Goal: Task Accomplishment & Management: Use online tool/utility

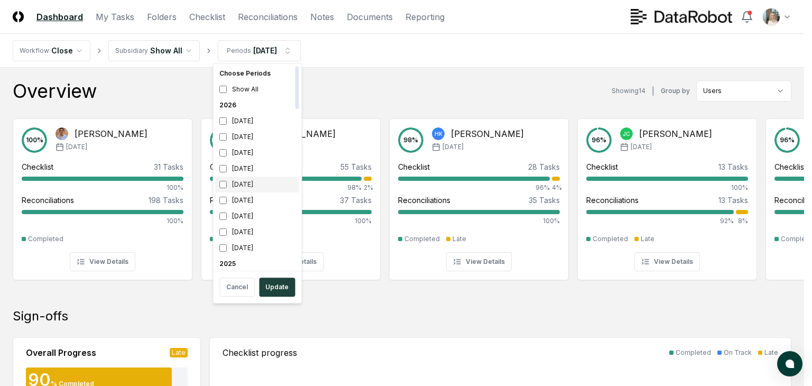
scroll to position [159, 0]
click at [247, 170] on div "[DATE]" at bounding box center [257, 169] width 84 height 16
click at [237, 187] on div "[DATE]" at bounding box center [257, 184] width 84 height 16
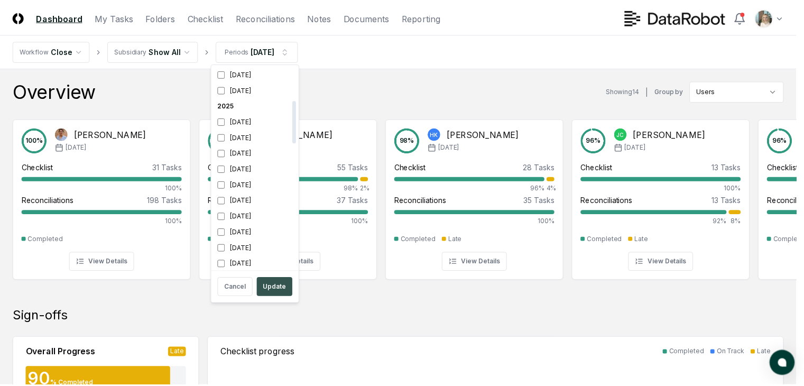
scroll to position [162, 0]
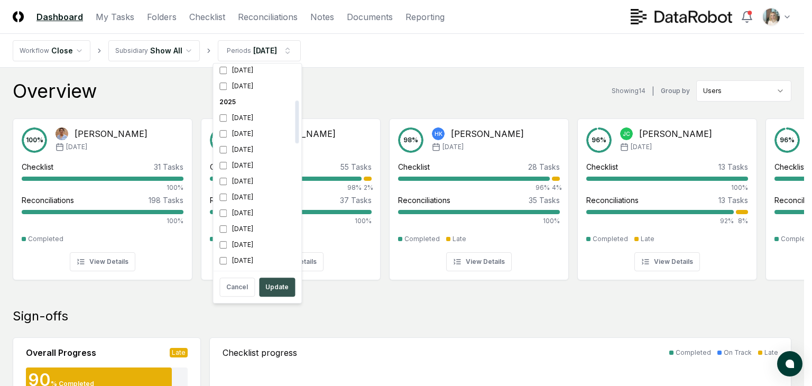
click at [269, 288] on button "Update" at bounding box center [277, 286] width 36 height 19
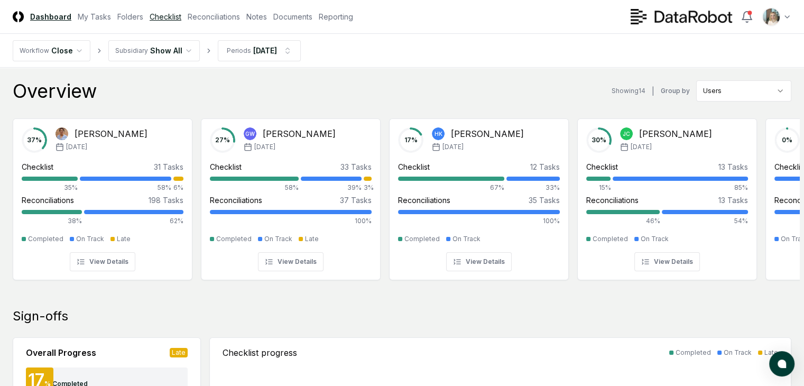
click at [181, 13] on link "Checklist" at bounding box center [166, 16] width 32 height 11
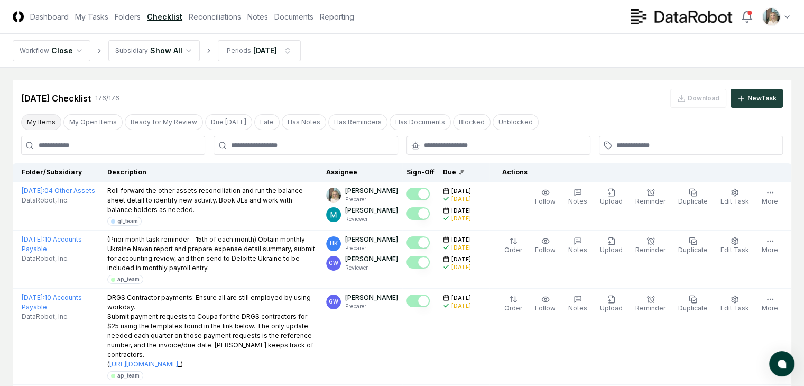
click at [48, 121] on button "My Items" at bounding box center [41, 122] width 40 height 16
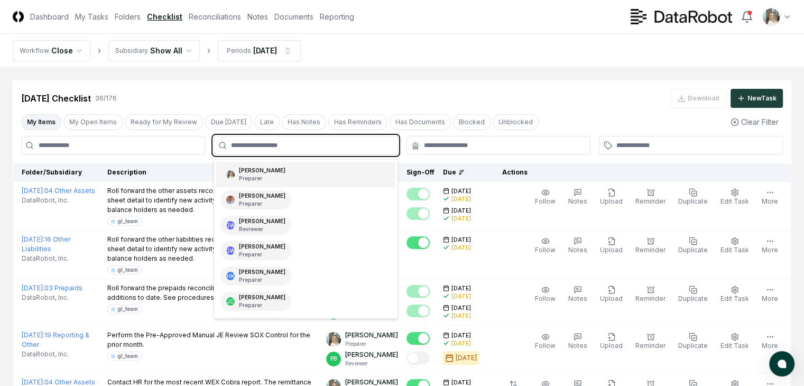
click at [264, 146] on input "text" at bounding box center [311, 146] width 160 height 10
click at [266, 175] on p "Preparer" at bounding box center [262, 178] width 46 height 8
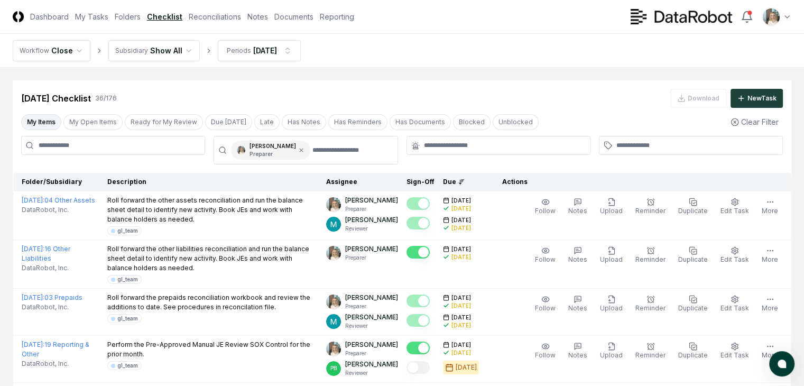
click at [154, 143] on input at bounding box center [113, 145] width 184 height 19
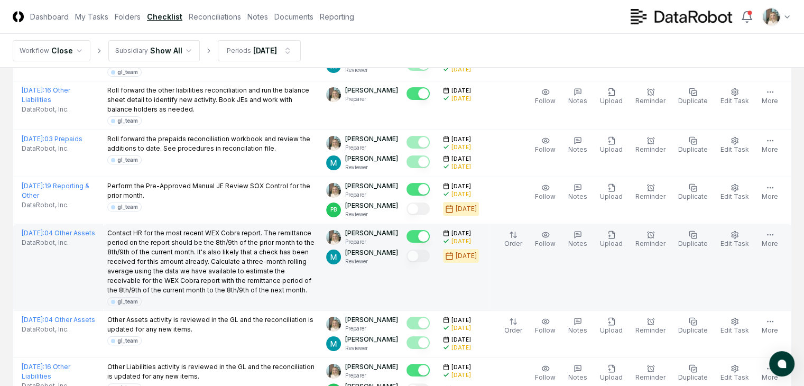
scroll to position [317, 0]
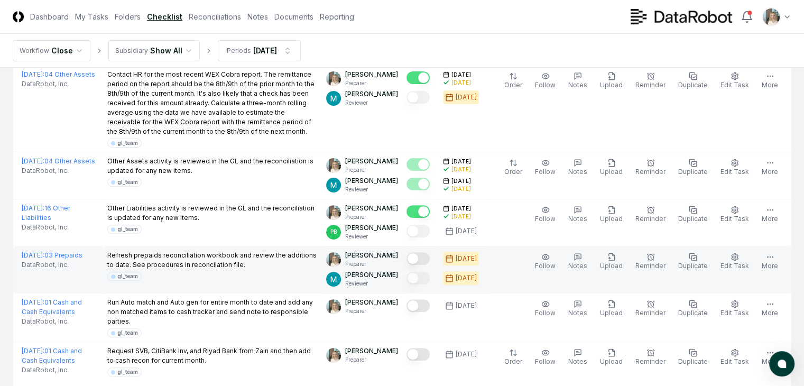
click at [414, 265] on button "Mark complete" at bounding box center [417, 258] width 23 height 13
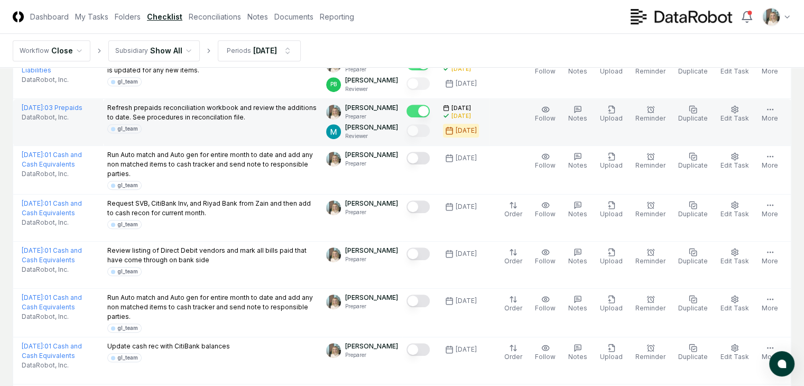
scroll to position [476, 0]
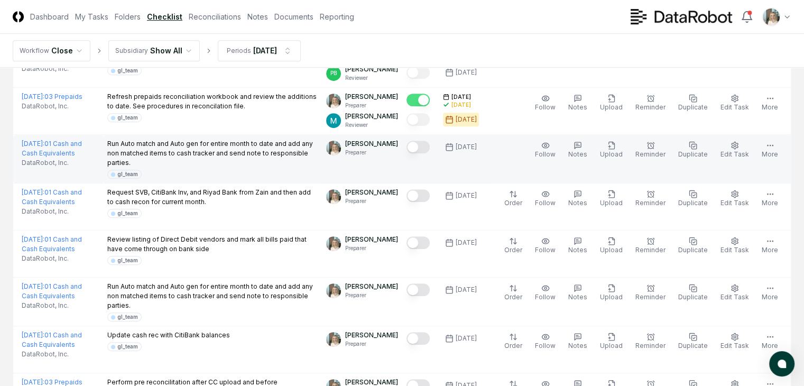
click at [419, 153] on button "Mark complete" at bounding box center [417, 147] width 23 height 13
click at [412, 153] on button "Mark complete" at bounding box center [417, 147] width 23 height 13
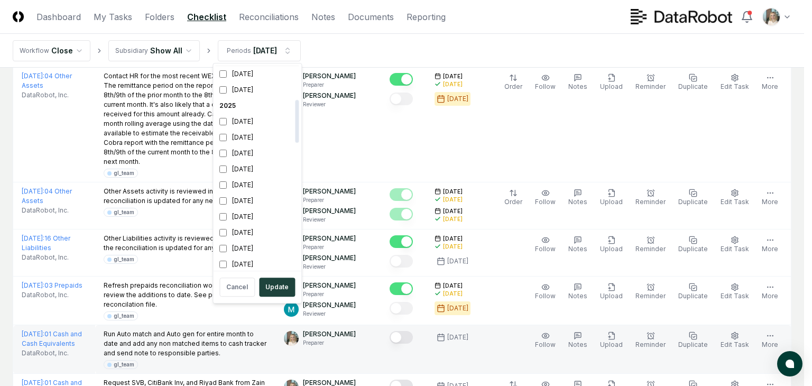
scroll to position [159, 0]
click at [241, 187] on div "[DATE]" at bounding box center [257, 184] width 84 height 16
click at [271, 282] on button "Update" at bounding box center [277, 286] width 36 height 19
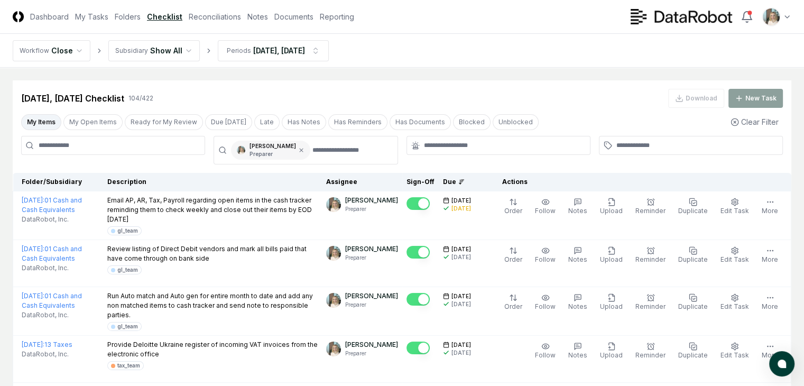
click at [297, 153] on div "[PERSON_NAME] Preparer" at bounding box center [270, 150] width 79 height 19
click at [300, 151] on icon at bounding box center [301, 149] width 3 height 3
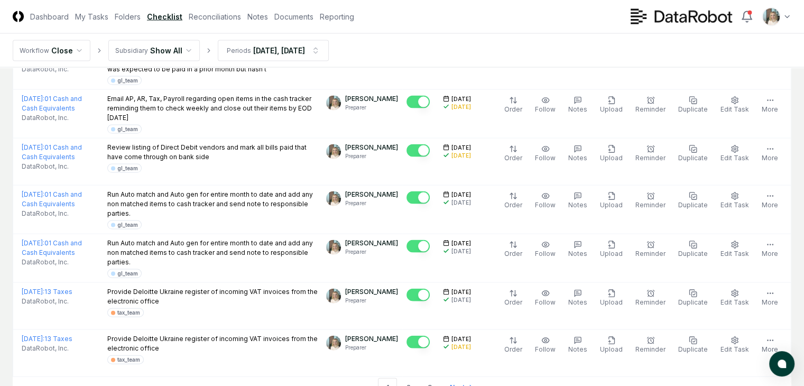
scroll to position [2371, 0]
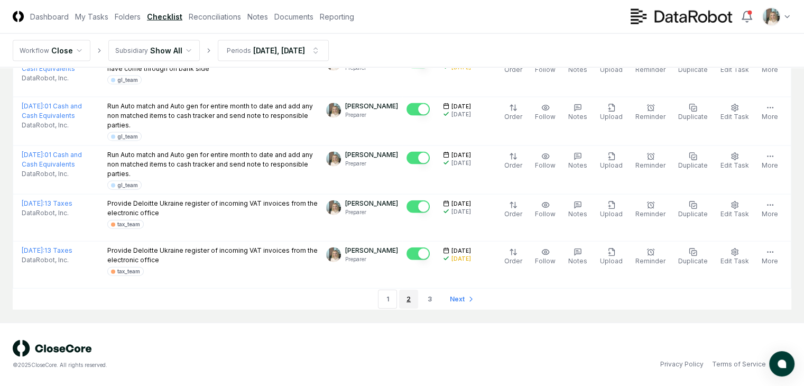
click at [404, 298] on link "2" at bounding box center [408, 299] width 19 height 19
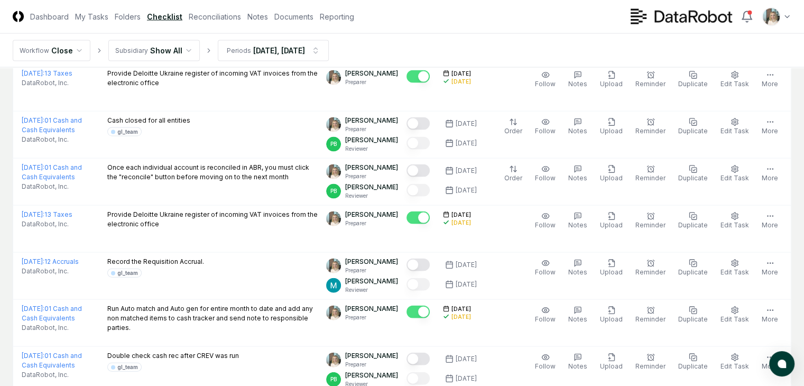
scroll to position [2435, 0]
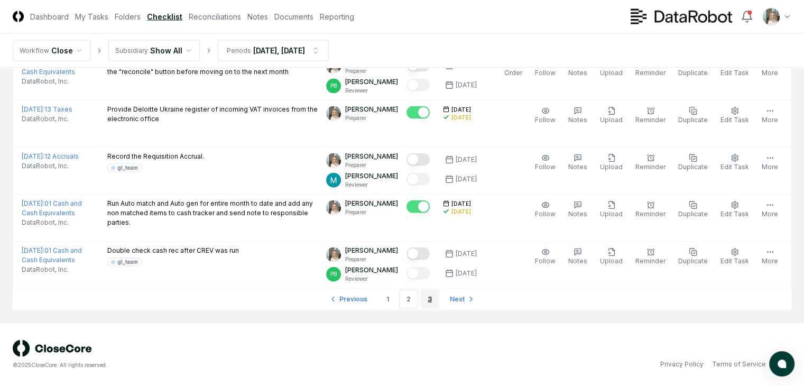
click at [427, 300] on link "3" at bounding box center [429, 299] width 19 height 19
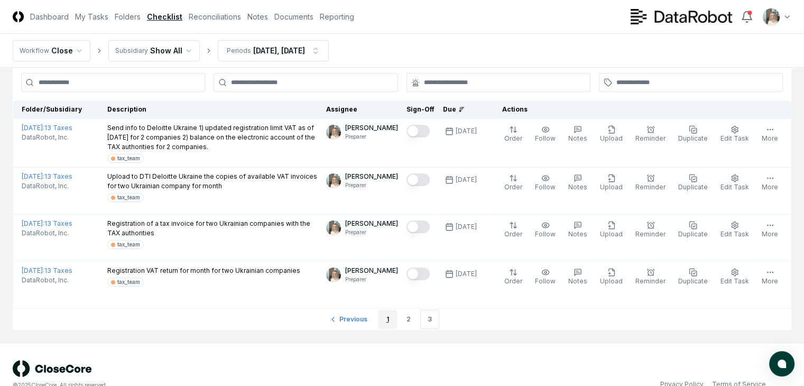
scroll to position [82, 0]
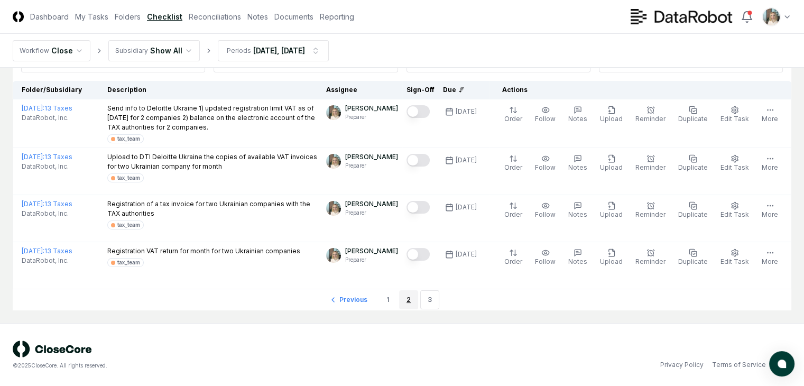
click at [403, 302] on link "2" at bounding box center [408, 299] width 19 height 19
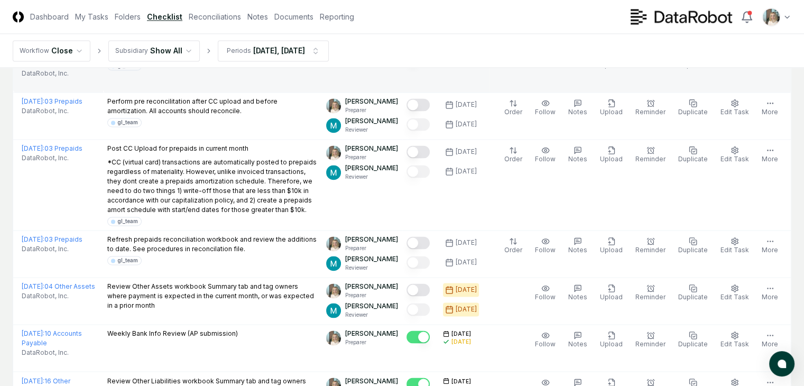
scroll to position [1668, 0]
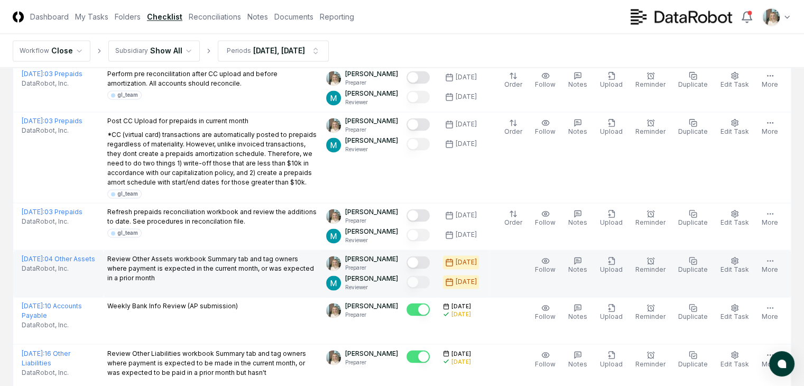
click at [416, 268] on button "Mark complete" at bounding box center [417, 262] width 23 height 13
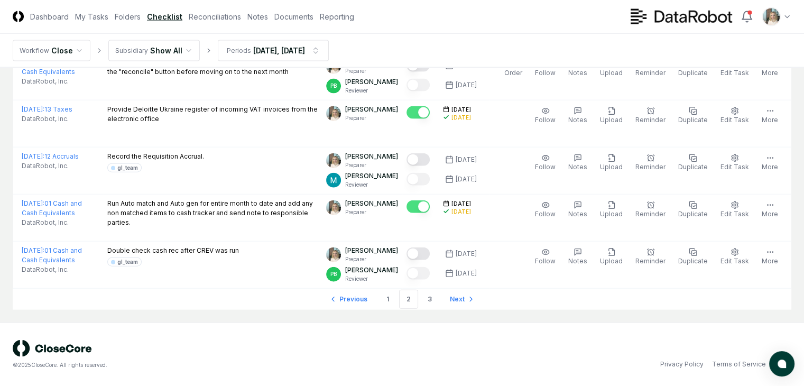
scroll to position [2435, 0]
click at [386, 301] on link "1" at bounding box center [387, 299] width 19 height 19
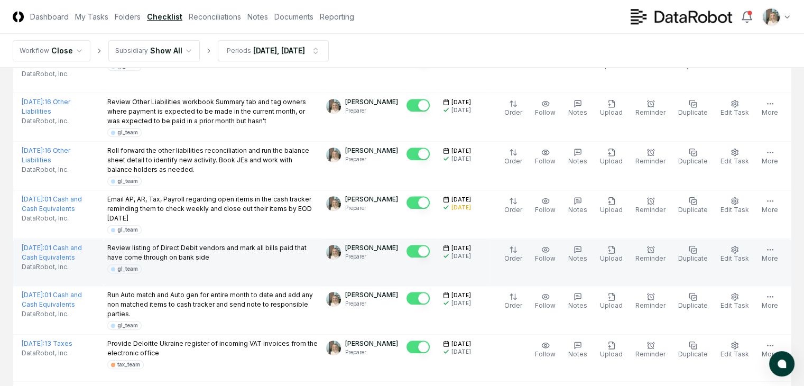
scroll to position [1268, 0]
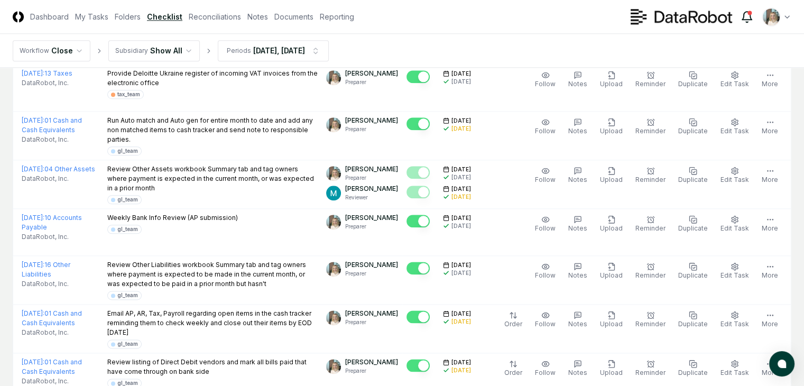
click at [746, 15] on icon at bounding box center [746, 17] width 13 height 13
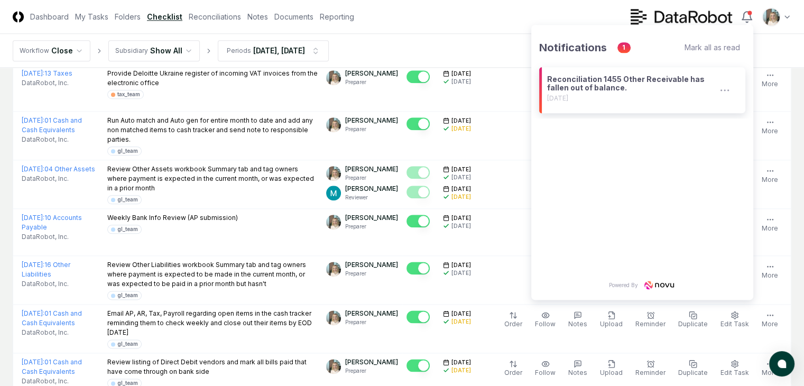
click at [612, 85] on div "Reconciliation 1455 Other Receivable has fallen out of balance." at bounding box center [632, 83] width 170 height 17
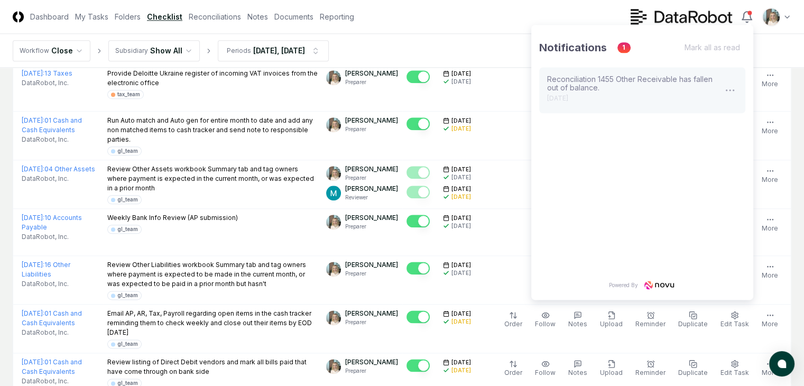
click at [603, 79] on div "Reconciliation 1455 Other Receivable has fallen out of balance." at bounding box center [634, 83] width 175 height 17
click at [700, 44] on div "Mark all as read" at bounding box center [714, 47] width 61 height 9
click at [700, 49] on div "Mark all as read" at bounding box center [714, 47] width 61 height 9
click at [621, 47] on div "Notifications 1" at bounding box center [584, 47] width 91 height 13
click at [725, 47] on div "Mark all as read" at bounding box center [714, 47] width 61 height 9
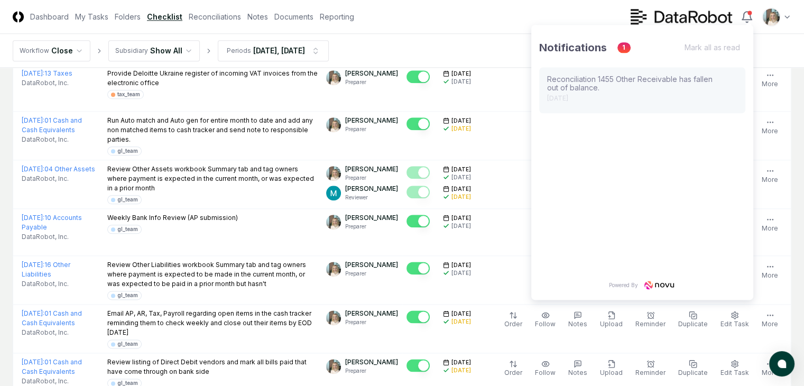
click at [729, 44] on div "Mark all as read" at bounding box center [714, 47] width 61 height 9
click at [732, 49] on div "Mark all as read" at bounding box center [714, 47] width 61 height 9
click at [682, 41] on div "Notifications 1 Mark all as read" at bounding box center [642, 47] width 222 height 29
click at [615, 17] on header "CloseCore Dashboard My Tasks Folders Checklist Reconciliations Notes Documents …" at bounding box center [402, 17] width 804 height 34
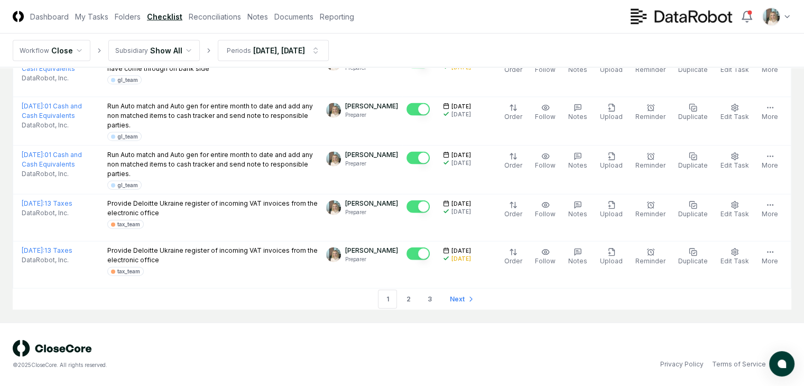
scroll to position [2371, 0]
click at [408, 301] on link "2" at bounding box center [408, 299] width 19 height 19
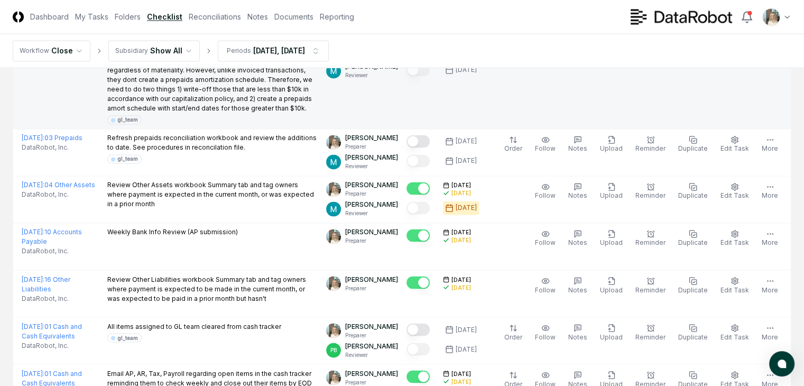
scroll to position [1744, 0]
